Goal: Information Seeking & Learning: Learn about a topic

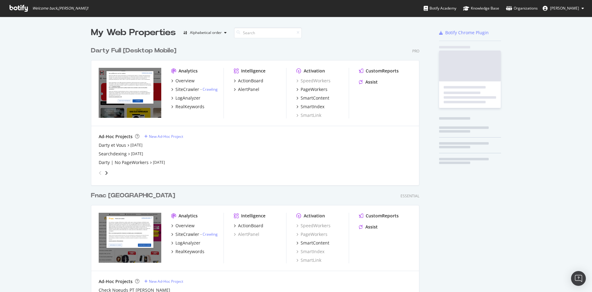
scroll to position [287, 581]
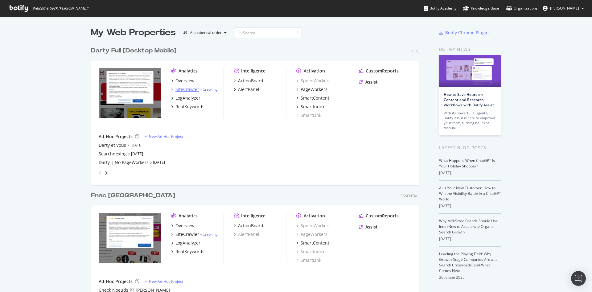
click at [187, 89] on div "SiteCrawler" at bounding box center [187, 89] width 24 height 6
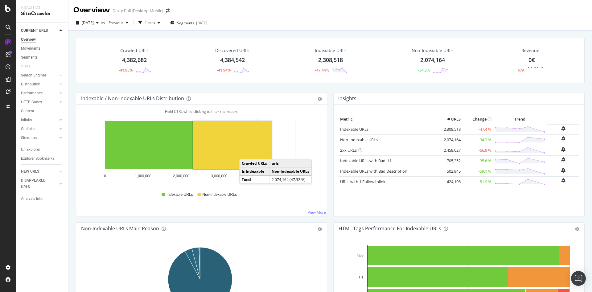
click at [245, 153] on rect "A chart." at bounding box center [232, 145] width 79 height 48
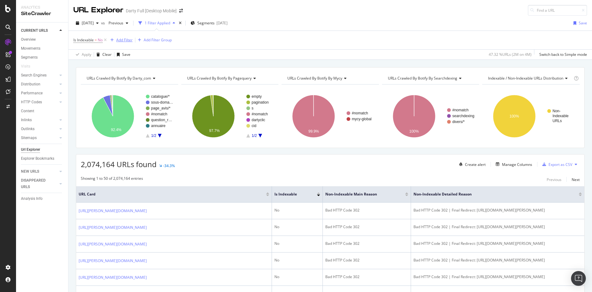
click at [129, 39] on div "Add Filter" at bounding box center [124, 39] width 16 height 5
click at [124, 44] on div "Is Indexable = No Add Filter Add Filter Group" at bounding box center [122, 40] width 98 height 9
click at [124, 42] on div "Add Filter" at bounding box center [124, 39] width 16 height 5
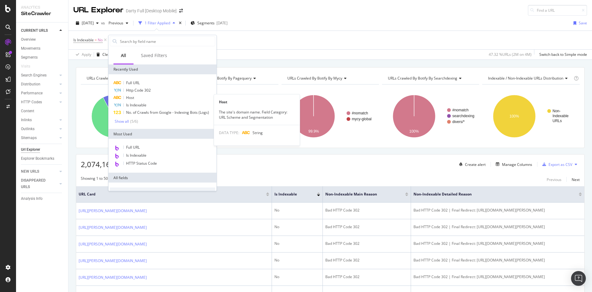
drag, startPoint x: 131, startPoint y: 95, endPoint x: 135, endPoint y: 97, distance: 3.9
click at [132, 95] on span "Host" at bounding box center [130, 97] width 8 height 5
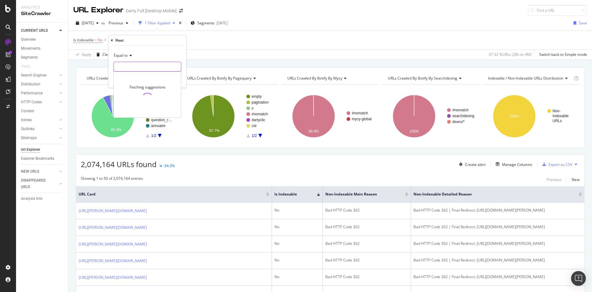
click at [133, 64] on input "text" at bounding box center [147, 67] width 67 height 10
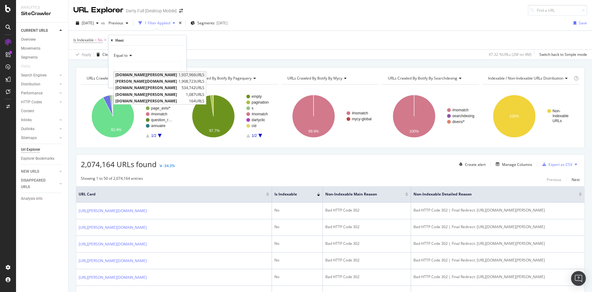
click at [137, 76] on span "[DOMAIN_NAME][PERSON_NAME]" at bounding box center [146, 74] width 62 height 5
type input "[DOMAIN_NAME][PERSON_NAME]"
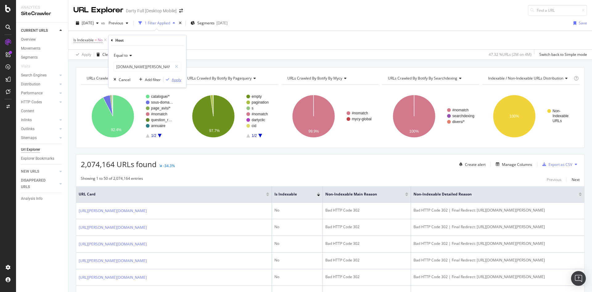
click at [172, 80] on div "Apply" at bounding box center [177, 79] width 10 height 5
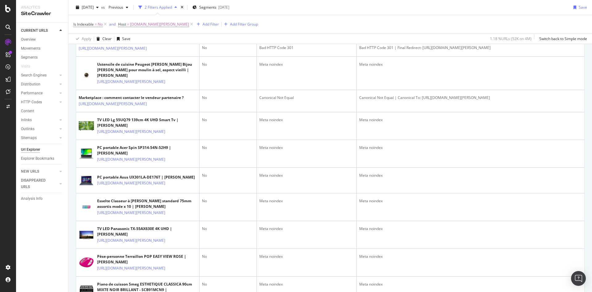
scroll to position [339, 0]
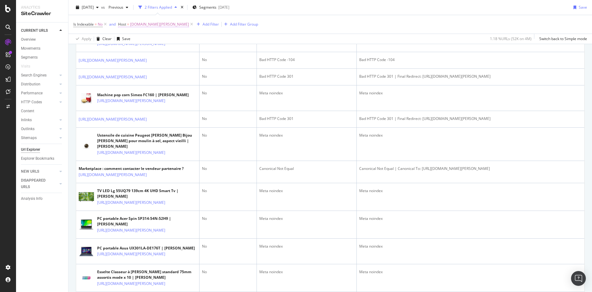
click at [139, 23] on span "[DOMAIN_NAME][PERSON_NAME]" at bounding box center [159, 24] width 59 height 9
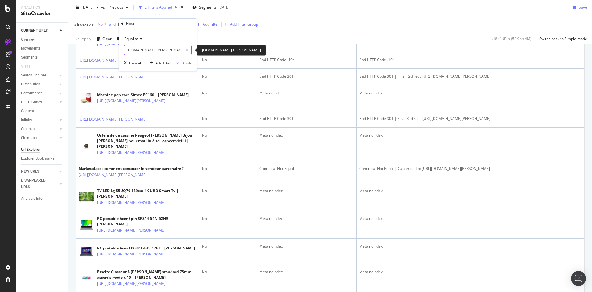
click at [139, 50] on input "[DOMAIN_NAME][PERSON_NAME]" at bounding box center [153, 50] width 58 height 10
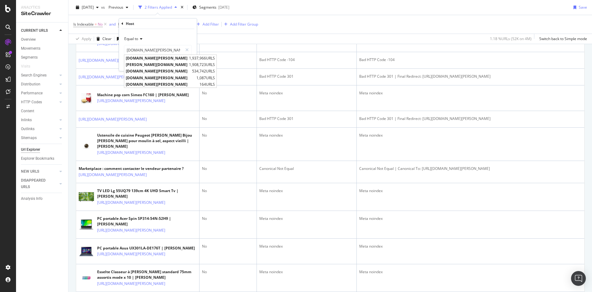
click at [145, 65] on span "[PERSON_NAME][DOMAIN_NAME]" at bounding box center [157, 64] width 62 height 5
type input "[PERSON_NAME][DOMAIN_NAME]"
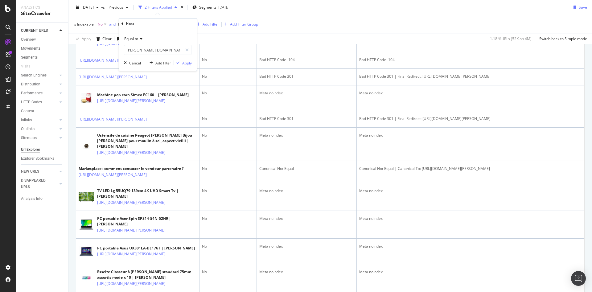
click at [183, 64] on div "Apply" at bounding box center [187, 62] width 10 height 5
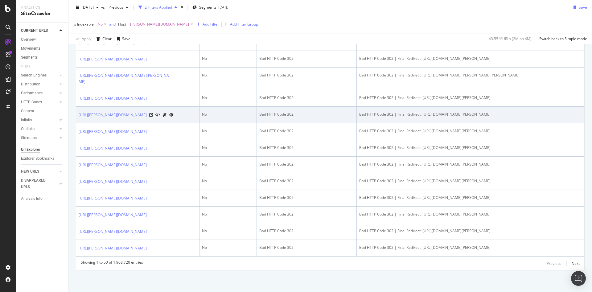
scroll to position [898, 0]
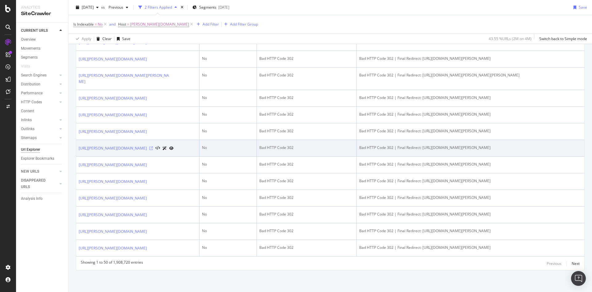
click at [153, 146] on icon at bounding box center [151, 148] width 4 height 4
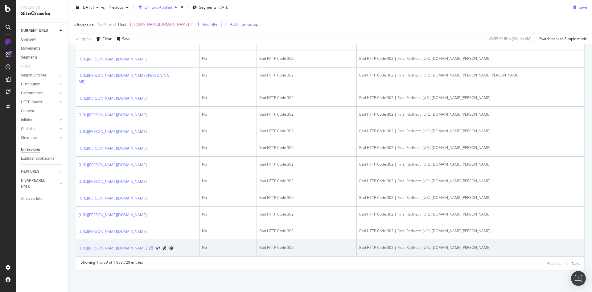
click at [153, 248] on icon at bounding box center [151, 248] width 4 height 4
click at [284, 249] on div "Bad HTTP Code 302" at bounding box center [306, 248] width 95 height 6
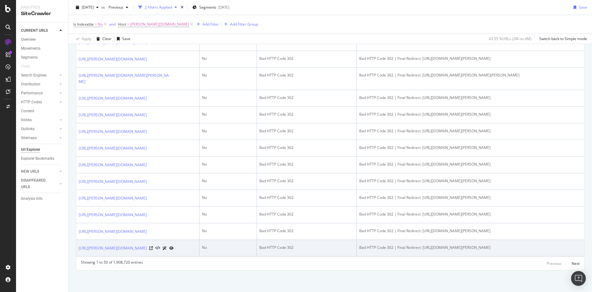
click at [425, 249] on div "Bad HTTP Code 302 | Final Redirect: [URL][DOMAIN_NAME][PERSON_NAME]" at bounding box center [470, 248] width 223 height 6
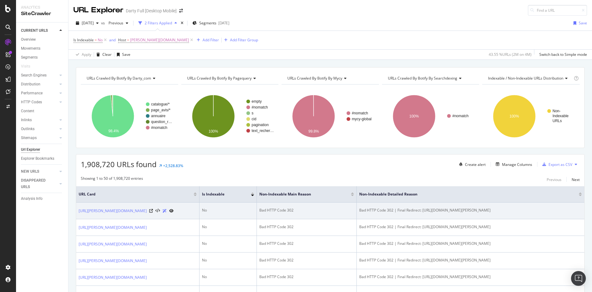
scroll to position [92, 0]
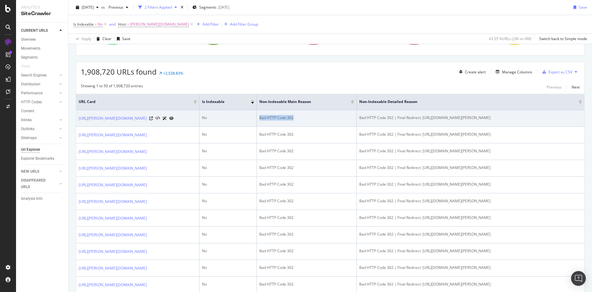
drag, startPoint x: 293, startPoint y: 117, endPoint x: 245, endPoint y: 118, distance: 48.1
click at [245, 118] on tr "[URL][PERSON_NAME][DOMAIN_NAME] No Bad HTTP Code 302 Bad HTTP Code 302 | Final …" at bounding box center [330, 118] width 508 height 17
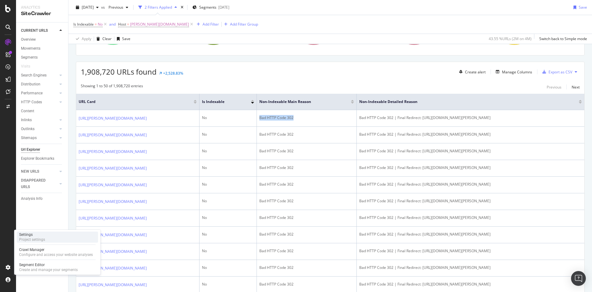
click at [40, 236] on div "Settings" at bounding box center [32, 234] width 26 height 5
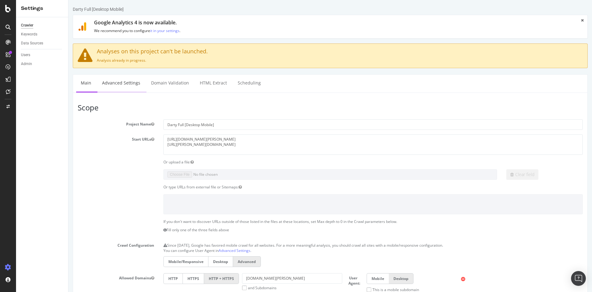
click at [111, 88] on link "Advanced Settings" at bounding box center [120, 83] width 47 height 17
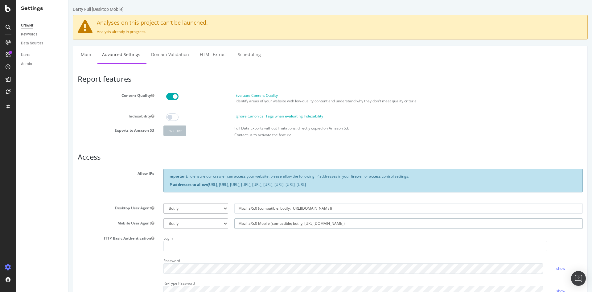
drag, startPoint x: 344, startPoint y: 224, endPoint x: 266, endPoint y: 228, distance: 77.8
click at [183, 238] on section "Allow IPs Important: To ensure our crawler can access your website, please allo…" at bounding box center [330, 235] width 505 height 132
click at [37, 55] on div "Analytics Overview SiteCrawler LogAnalyzer RealKeywords EngagementAnalytics" at bounding box center [44, 73] width 52 height 78
click at [36, 66] on div "Overview SiteCrawler LogAnalyzer RealKeywords EngagementAnalytics" at bounding box center [44, 80] width 42 height 51
click at [39, 70] on div "SiteCrawler" at bounding box center [34, 69] width 22 height 6
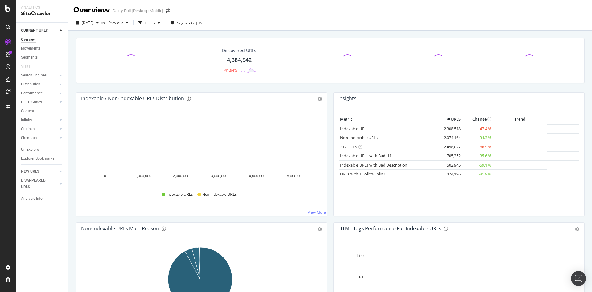
scroll to position [92, 0]
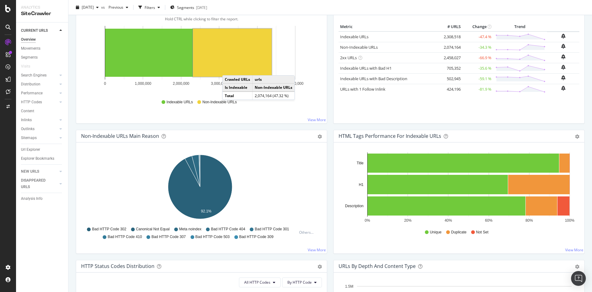
click at [228, 69] on rect "A chart." at bounding box center [232, 53] width 79 height 48
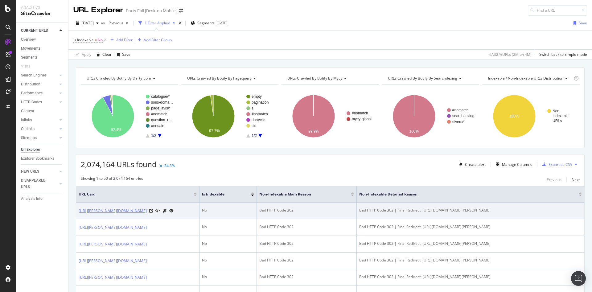
click at [130, 212] on link "[URL][PERSON_NAME][DOMAIN_NAME]" at bounding box center [113, 211] width 68 height 6
click at [153, 210] on icon at bounding box center [151, 211] width 4 height 4
